Goal: Task Accomplishment & Management: Complete application form

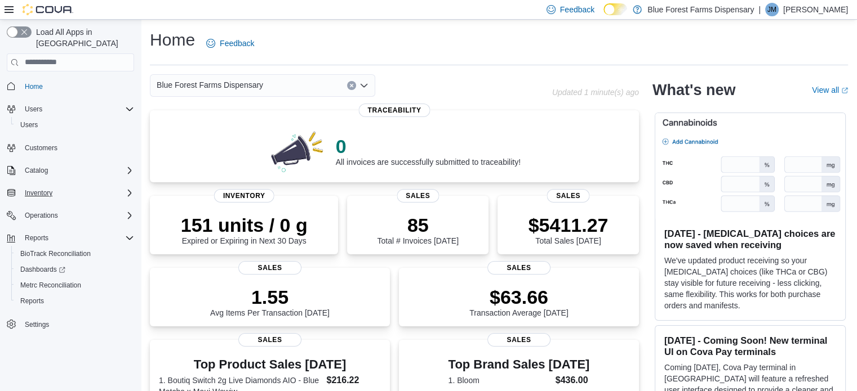
click at [50, 185] on button "Inventory" at bounding box center [70, 193] width 136 height 16
click at [126, 189] on icon "Complex example" at bounding box center [129, 193] width 9 height 9
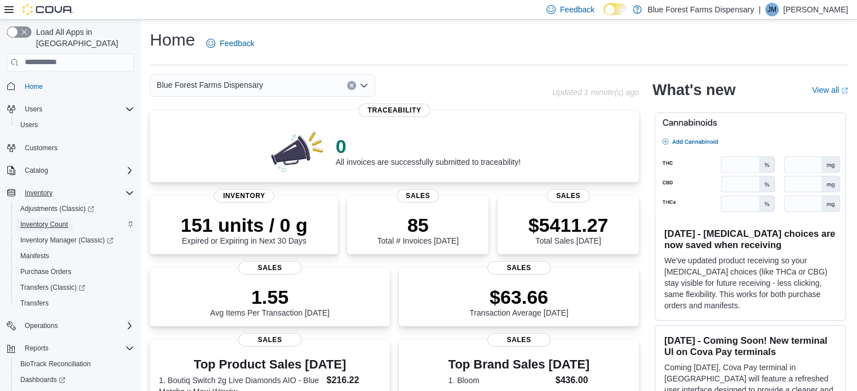
click at [52, 219] on span "Inventory Count" at bounding box center [44, 225] width 48 height 14
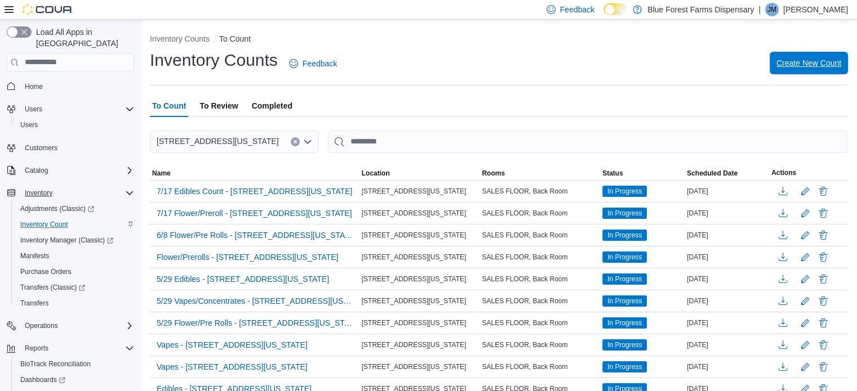
click at [831, 64] on span "Create New Count" at bounding box center [808, 62] width 65 height 11
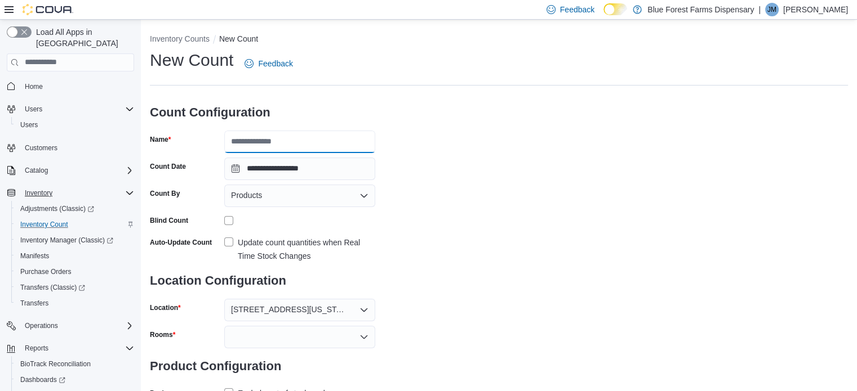
click at [273, 144] on input "Name" at bounding box center [299, 142] width 151 height 23
type input "**********"
click at [348, 197] on div "Products" at bounding box center [299, 196] width 151 height 23
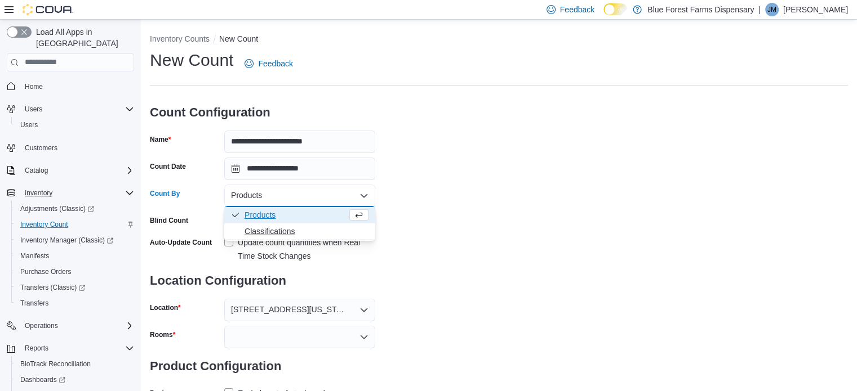
click at [291, 230] on span "Classifications" at bounding box center [306, 231] width 124 height 11
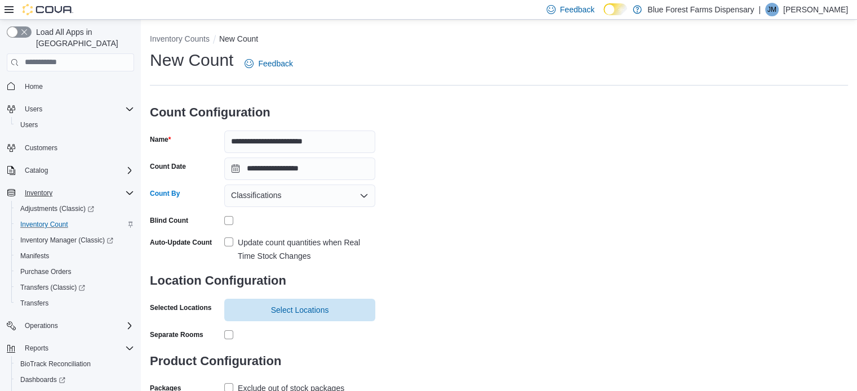
click at [227, 244] on label "Update count quantities when Real Time Stock Changes" at bounding box center [299, 249] width 151 height 27
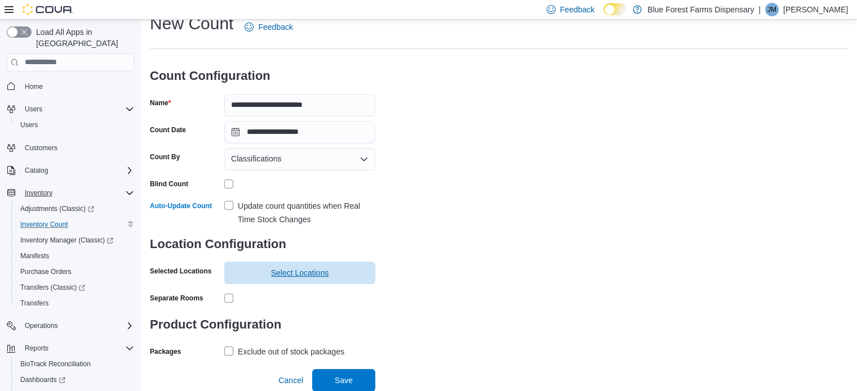
click at [287, 276] on span "Select Locations" at bounding box center [300, 273] width 58 height 11
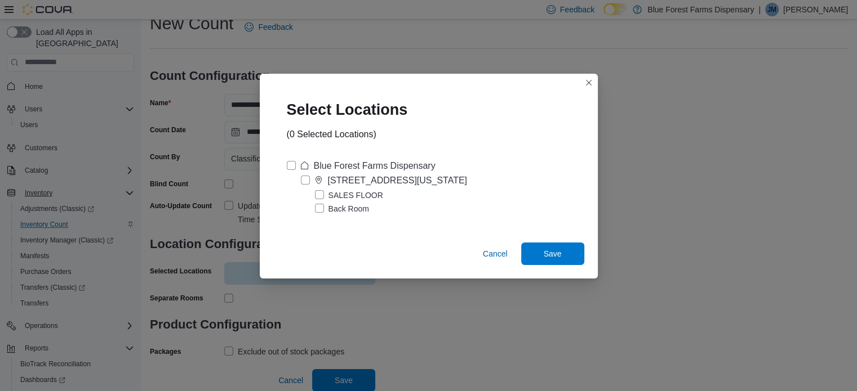
click at [287, 166] on label "Blue Forest Farms Dispensary" at bounding box center [361, 166] width 149 height 14
click at [549, 252] on span "Save" at bounding box center [552, 253] width 18 height 11
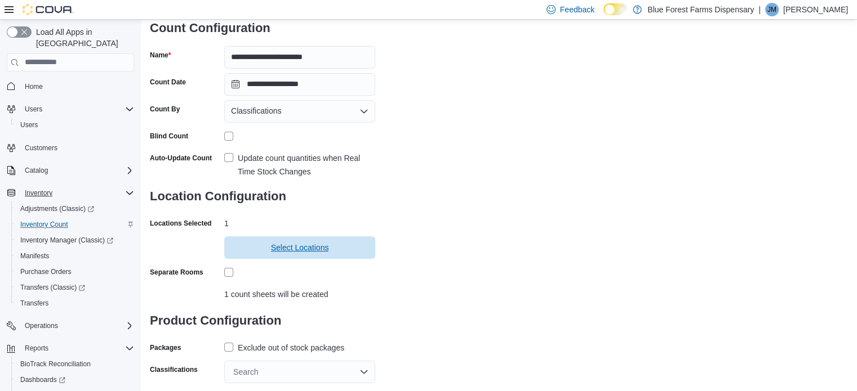
scroll to position [108, 0]
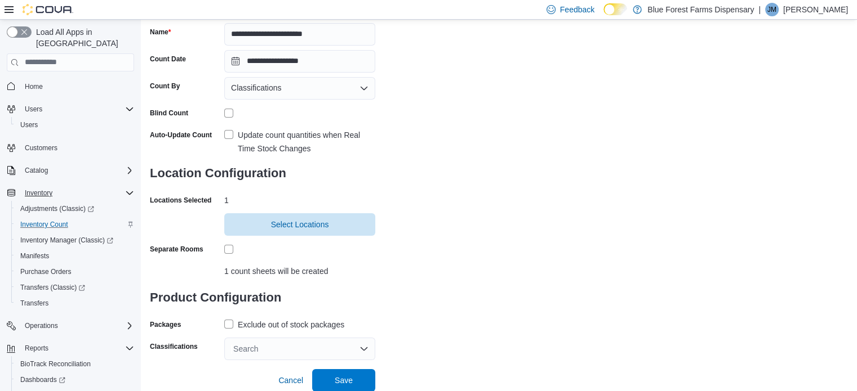
click at [230, 324] on label "Exclude out of stock packages" at bounding box center [284, 325] width 120 height 14
